Goal: Task Accomplishment & Management: Manage account settings

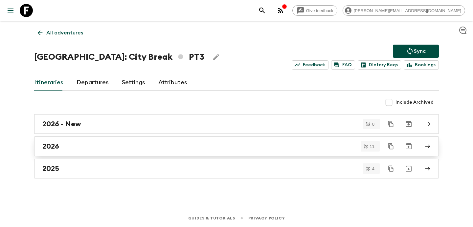
click at [131, 143] on div "2026" at bounding box center [230, 146] width 376 height 9
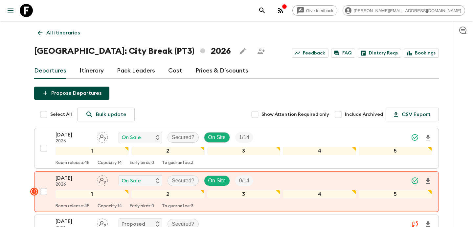
click at [65, 32] on p "All itineraries" at bounding box center [63, 33] width 34 height 8
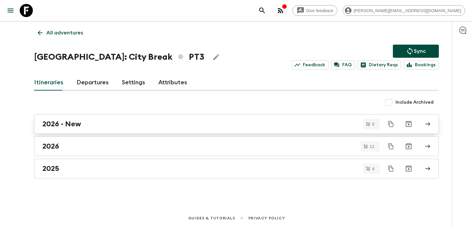
click at [115, 117] on link "2026 - New" at bounding box center [236, 124] width 405 height 20
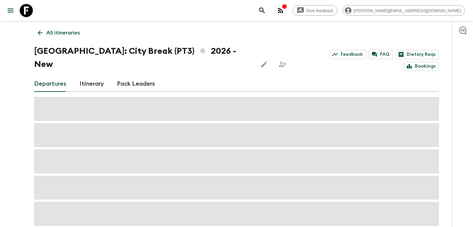
click at [100, 79] on div "All itineraries [GEOGRAPHIC_DATA]: City Break (PT3) 2026 - New Feedback FAQ Die…" at bounding box center [236, 123] width 421 height 205
click at [98, 76] on link "Itinerary" at bounding box center [92, 84] width 24 height 16
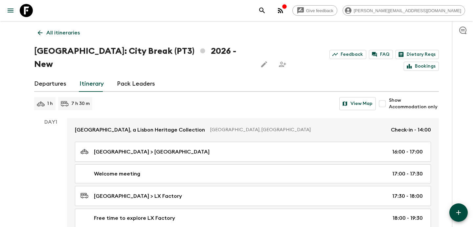
click at [60, 28] on link "All itineraries" at bounding box center [58, 32] width 49 height 13
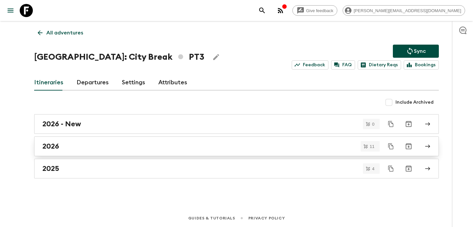
click at [112, 143] on div "2026" at bounding box center [230, 146] width 376 height 9
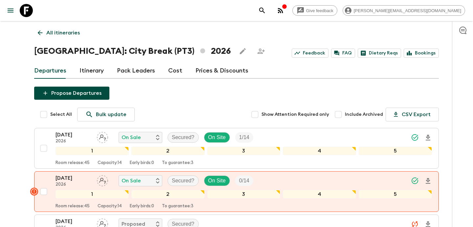
click at [39, 114] on input "Select All" at bounding box center [43, 114] width 13 height 13
checkbox input "true"
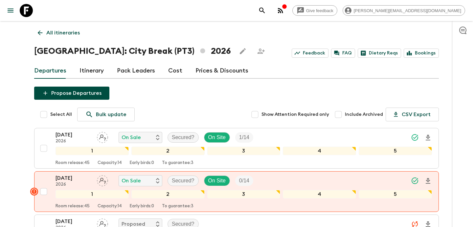
checkbox input "true"
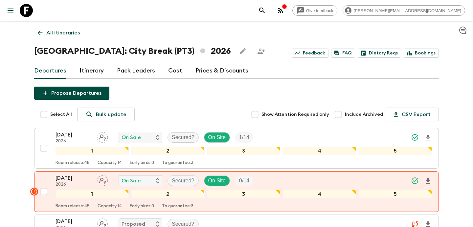
checkbox input "true"
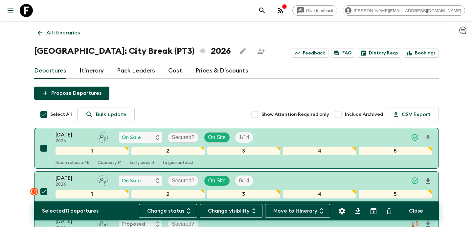
click at [298, 215] on button "Move to Itinerary" at bounding box center [297, 211] width 65 height 14
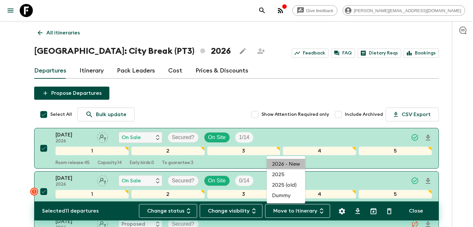
click at [287, 162] on li "2026 - New" at bounding box center [286, 164] width 38 height 11
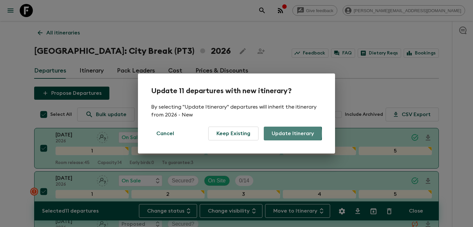
click at [291, 134] on button "Update Itinerary" at bounding box center [293, 134] width 58 height 14
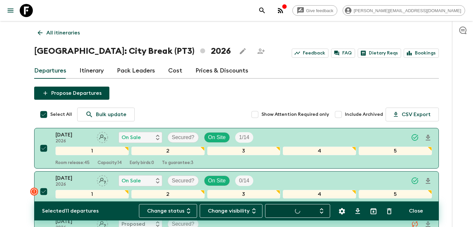
checkbox input "false"
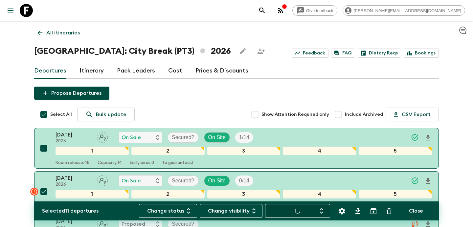
checkbox input "false"
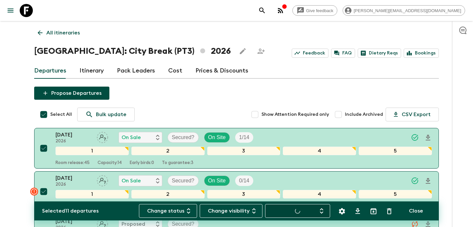
checkbox input "false"
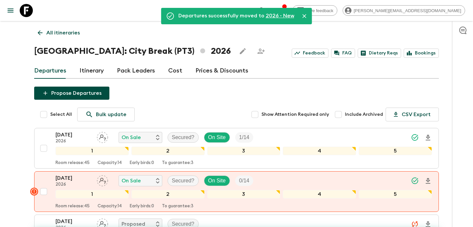
checkbox input "false"
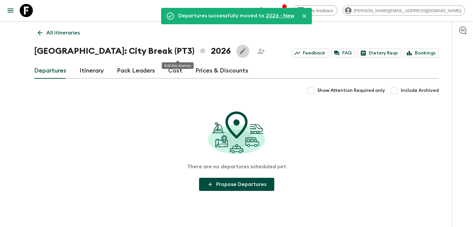
click at [239, 48] on icon "Edit this itinerary" at bounding box center [243, 51] width 8 height 8
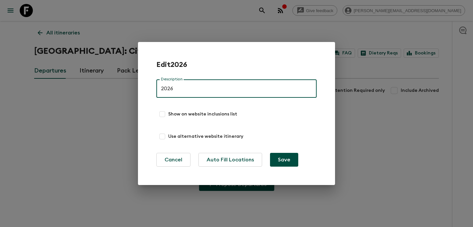
drag, startPoint x: 186, startPoint y: 92, endPoint x: 133, endPoint y: 85, distance: 52.7
click at [135, 85] on div "Edit 2026 Description 2026 Description Show on website inclusions list Use alte…" at bounding box center [236, 113] width 473 height 227
type input "old"
click at [270, 153] on button "Save" at bounding box center [284, 160] width 28 height 14
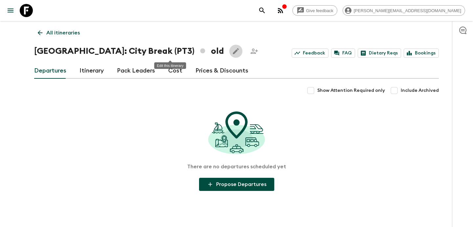
click at [64, 32] on p "All itineraries" at bounding box center [63, 33] width 34 height 8
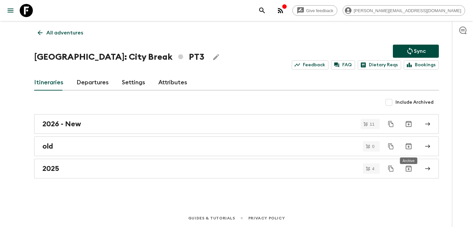
click at [410, 147] on icon "Archive" at bounding box center [409, 147] width 8 height 8
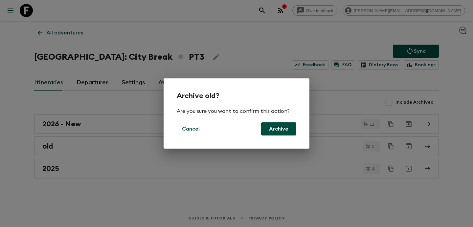
click at [279, 130] on button "Archive" at bounding box center [278, 129] width 35 height 13
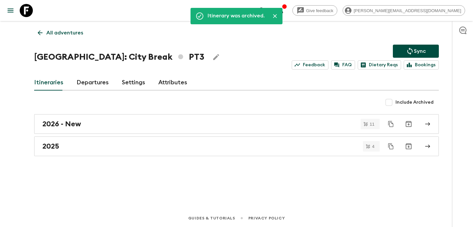
click at [75, 31] on p "All adventures" at bounding box center [64, 33] width 37 height 8
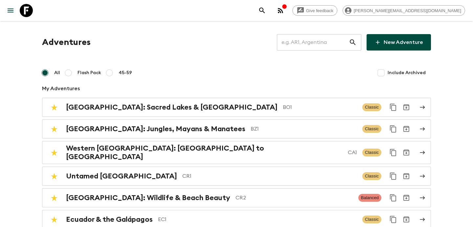
click at [304, 50] on input "text" at bounding box center [313, 42] width 72 height 18
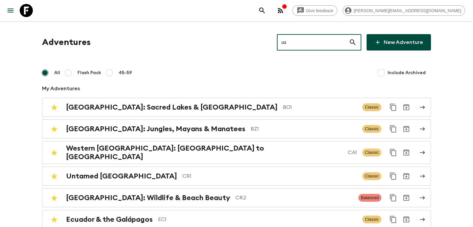
type input "us1"
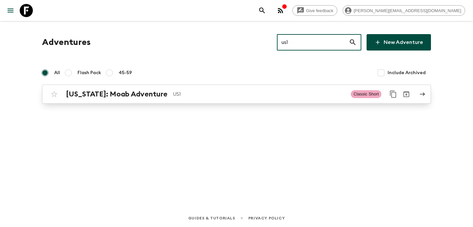
click at [206, 94] on p "US1" at bounding box center [259, 94] width 173 height 8
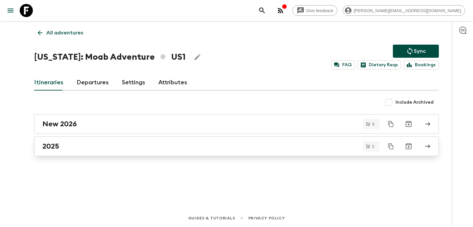
click at [174, 149] on div "2025" at bounding box center [230, 146] width 376 height 9
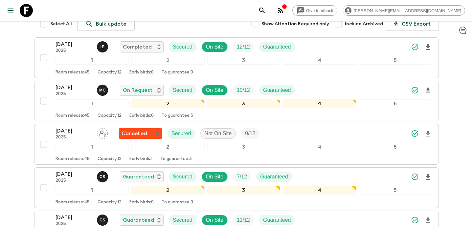
scroll to position [79, 0]
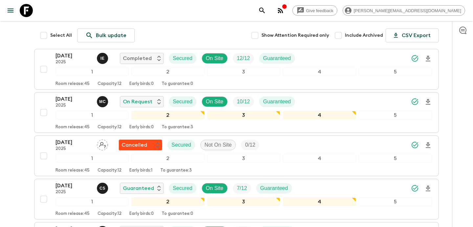
click at [342, 33] on input "Include Archived" at bounding box center [338, 35] width 13 height 13
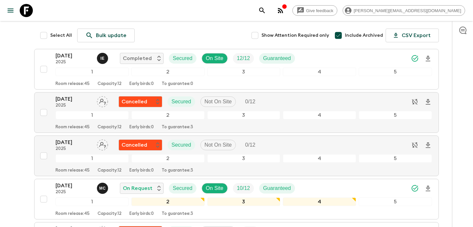
click at [342, 33] on input "Include Archived" at bounding box center [338, 35] width 13 height 13
checkbox input "false"
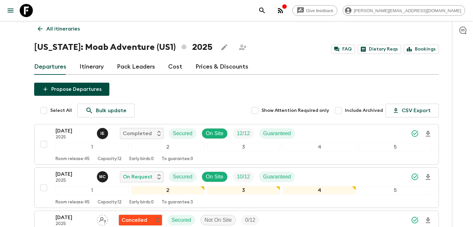
scroll to position [0, 0]
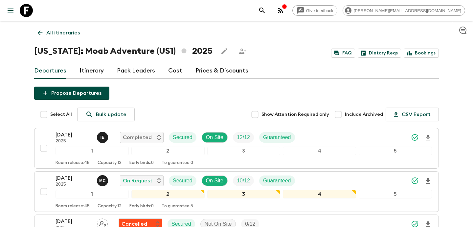
click at [69, 29] on p "All itineraries" at bounding box center [63, 33] width 34 height 8
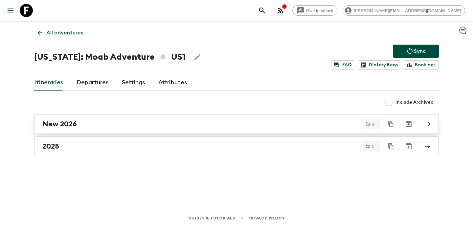
click at [129, 126] on div "New 2026" at bounding box center [230, 124] width 376 height 9
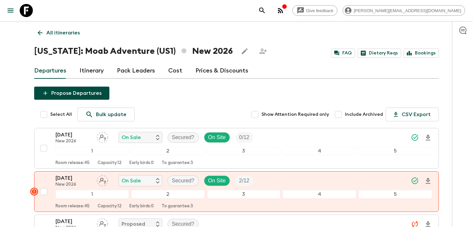
click at [73, 27] on link "All itineraries" at bounding box center [58, 32] width 49 height 13
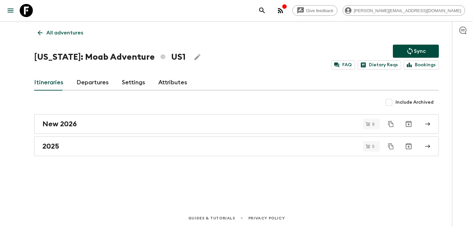
click at [81, 33] on p "All adventures" at bounding box center [64, 33] width 37 height 8
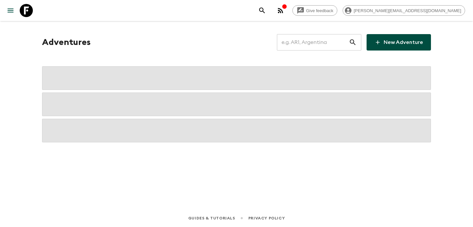
click at [321, 47] on input "text" at bounding box center [313, 42] width 72 height 18
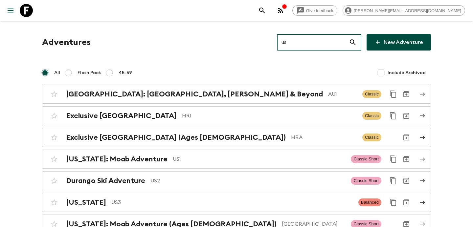
type input "usa"
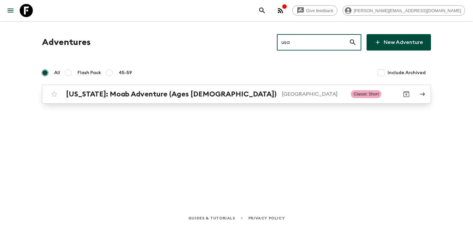
click at [236, 87] on link "[US_STATE]: Moab Adventure (Ages [DEMOGRAPHIC_DATA]) [GEOGRAPHIC_DATA] Classic …" at bounding box center [236, 94] width 389 height 19
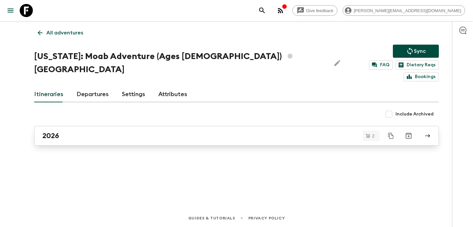
click at [216, 132] on div "2026" at bounding box center [230, 136] width 376 height 9
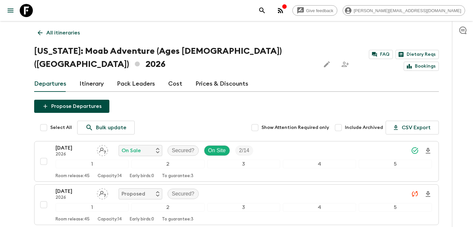
click at [66, 31] on p "All itineraries" at bounding box center [63, 33] width 34 height 8
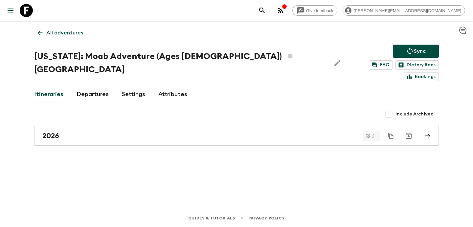
click at [66, 31] on p "All adventures" at bounding box center [64, 33] width 37 height 8
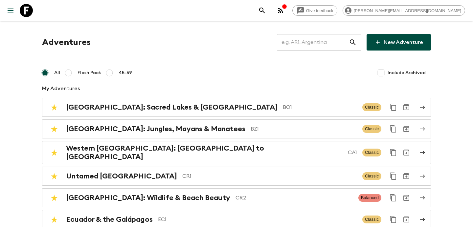
click at [307, 44] on input "text" at bounding box center [313, 42] width 72 height 18
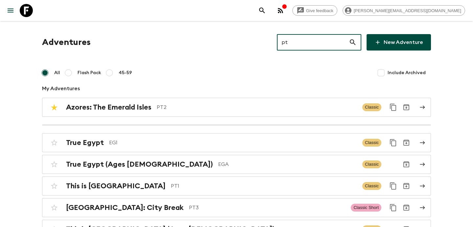
type input "pt3"
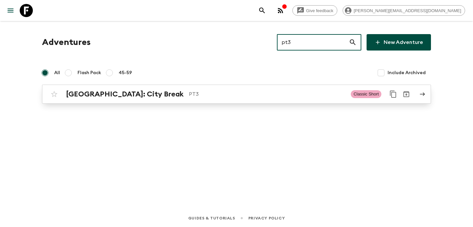
click at [211, 90] on p "PT3" at bounding box center [267, 94] width 157 height 8
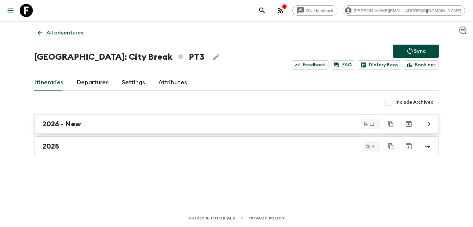
click at [169, 125] on div "2026 - New" at bounding box center [230, 124] width 376 height 9
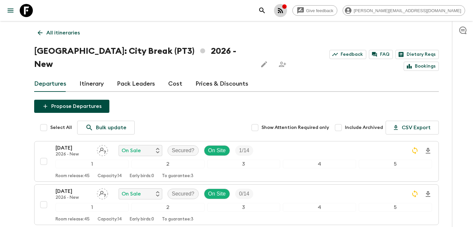
click at [285, 12] on icon "button" at bounding box center [281, 11] width 8 height 8
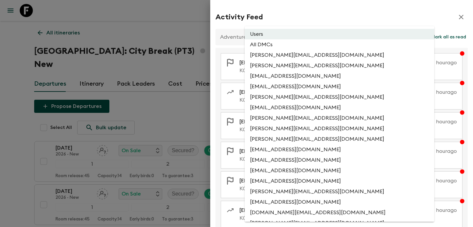
click at [305, 44] on li "All DMCs" at bounding box center [340, 44] width 190 height 11
type input "EXTERNAL_ONLY"
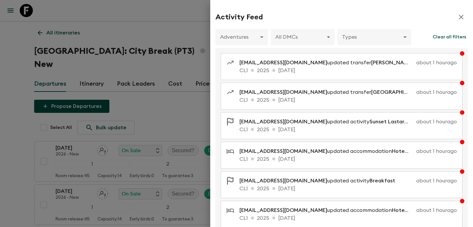
click at [185, 71] on div at bounding box center [236, 113] width 473 height 227
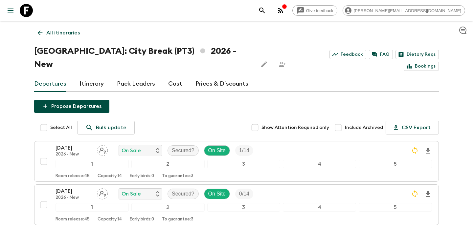
click at [78, 34] on p "All itineraries" at bounding box center [63, 33] width 34 height 8
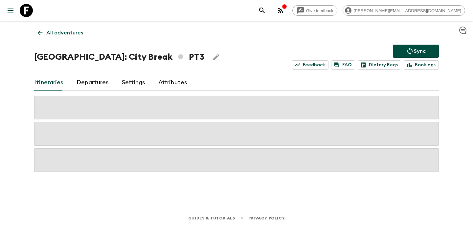
click at [78, 34] on p "All adventures" at bounding box center [64, 33] width 37 height 8
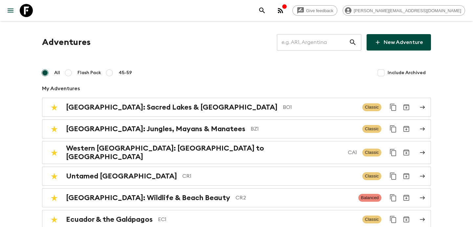
click at [313, 44] on input "text" at bounding box center [313, 42] width 72 height 18
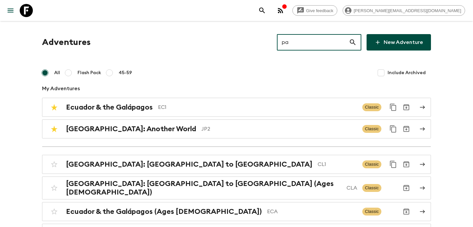
type input "pa1"
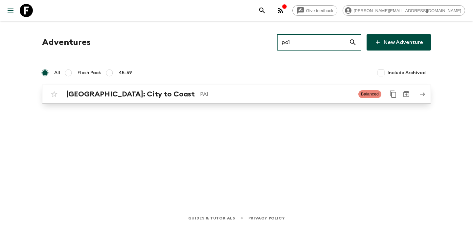
click at [217, 87] on link "[GEOGRAPHIC_DATA]: City to Coast PA1 Balanced" at bounding box center [236, 94] width 389 height 19
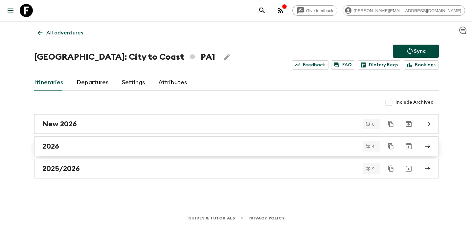
click at [167, 145] on div "2026" at bounding box center [230, 146] width 376 height 9
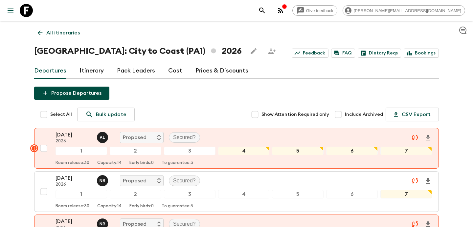
click at [283, 10] on icon "button" at bounding box center [280, 10] width 5 height 5
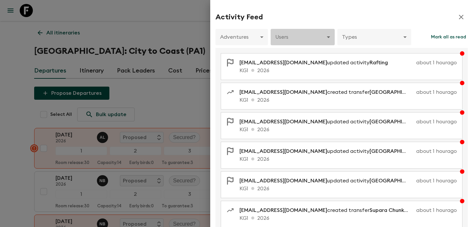
click at [320, 30] on body "Give feedback [PERSON_NAME][EMAIL_ADDRESS][DOMAIN_NAME] All itineraries [GEOGRA…" at bounding box center [236, 179] width 473 height 359
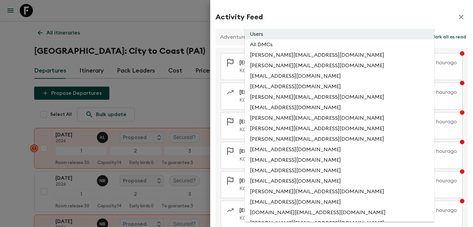
click at [312, 44] on li "All DMCs" at bounding box center [340, 44] width 190 height 11
type input "EXTERNAL_ONLY"
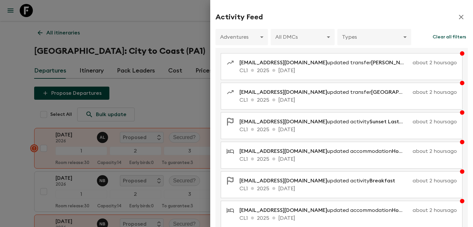
click at [164, 99] on div at bounding box center [236, 113] width 473 height 227
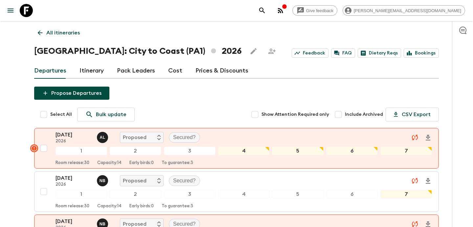
click at [67, 34] on p "All itineraries" at bounding box center [63, 33] width 34 height 8
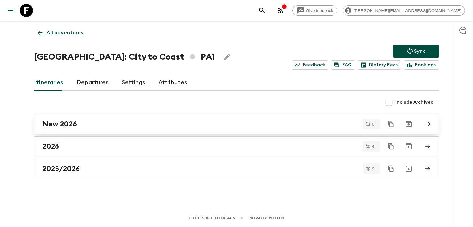
click at [121, 120] on div "New 2026" at bounding box center [230, 124] width 376 height 9
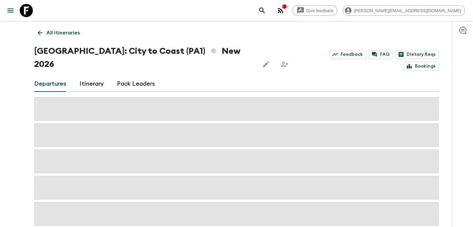
click at [262, 60] on icon "Edit this itinerary" at bounding box center [266, 64] width 8 height 8
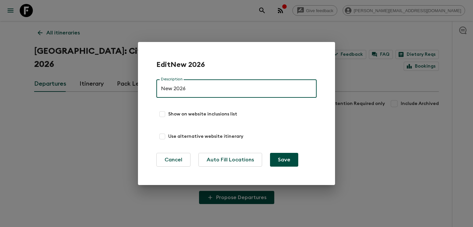
drag, startPoint x: 192, startPoint y: 94, endPoint x: 149, endPoint y: 89, distance: 43.0
click at [153, 91] on div "Edit New 2026 Description New 2026 Description Show on website inclusions list …" at bounding box center [236, 113] width 197 height 143
type input "2026 - NEW"
click at [270, 153] on button "Save" at bounding box center [284, 160] width 28 height 14
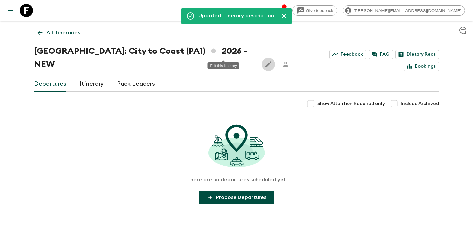
click at [53, 28] on link "All itineraries" at bounding box center [58, 32] width 49 height 13
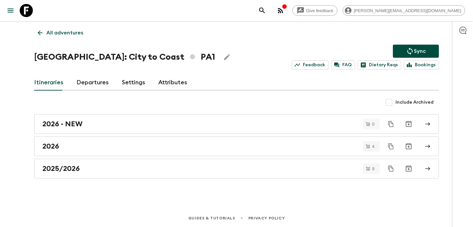
click at [285, 9] on icon "button" at bounding box center [281, 11] width 8 height 8
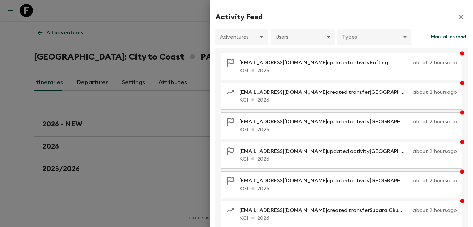
click at [152, 36] on div at bounding box center [236, 113] width 473 height 227
